Goal: Check status: Check status

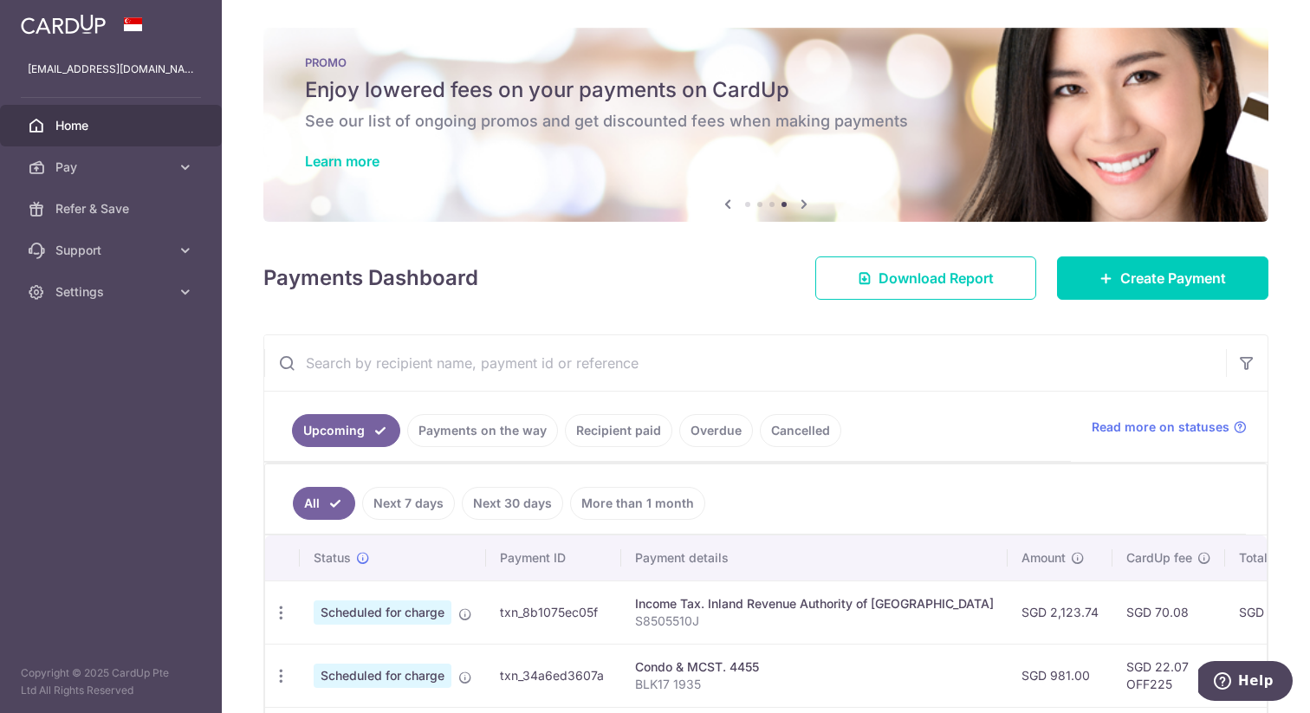
scroll to position [76, 0]
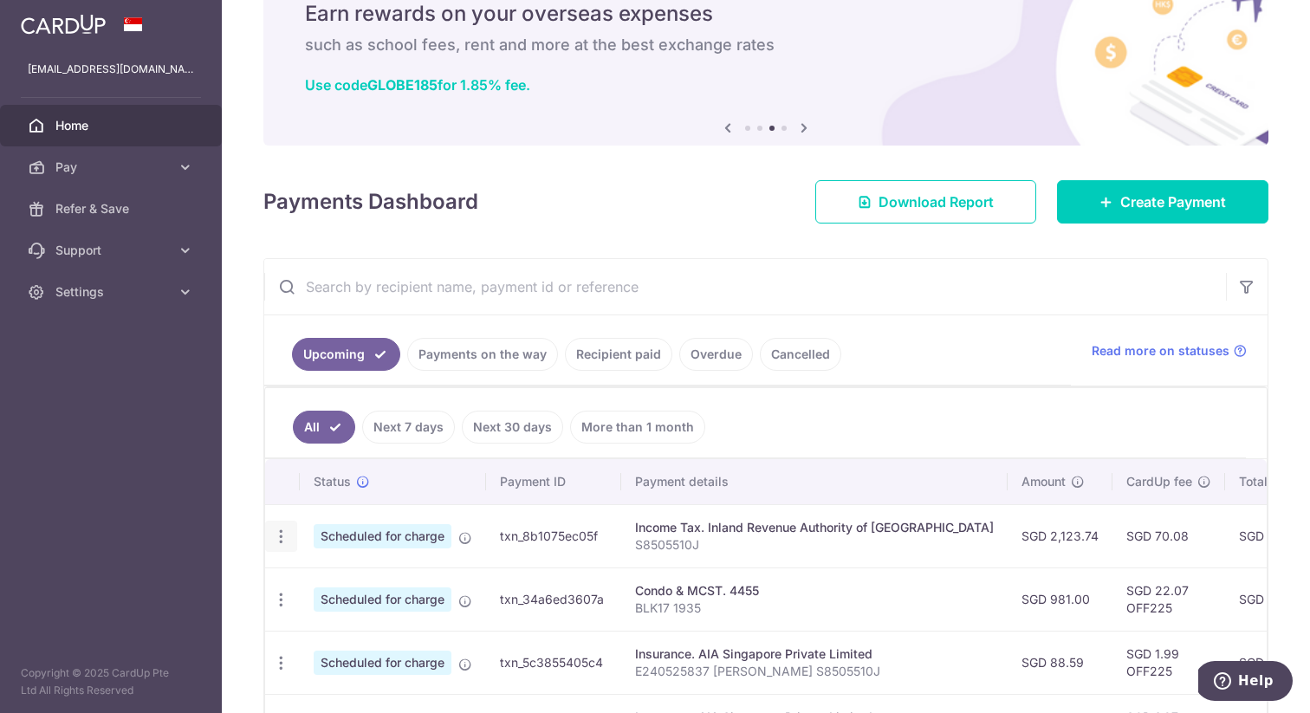
click at [279, 537] on icon "button" at bounding box center [281, 537] width 18 height 18
click at [454, 355] on link "Payments on the way" at bounding box center [482, 354] width 151 height 33
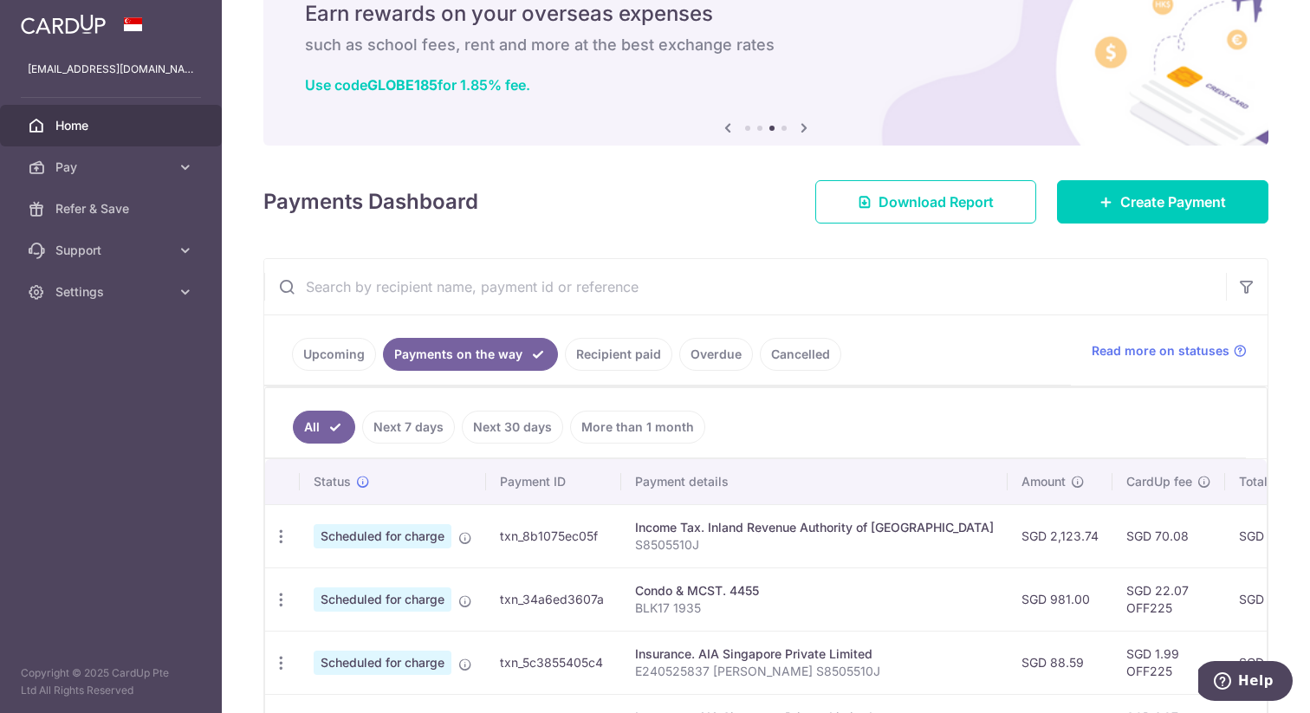
click at [330, 359] on link "Upcoming" at bounding box center [334, 354] width 84 height 33
